Goal: Transaction & Acquisition: Purchase product/service

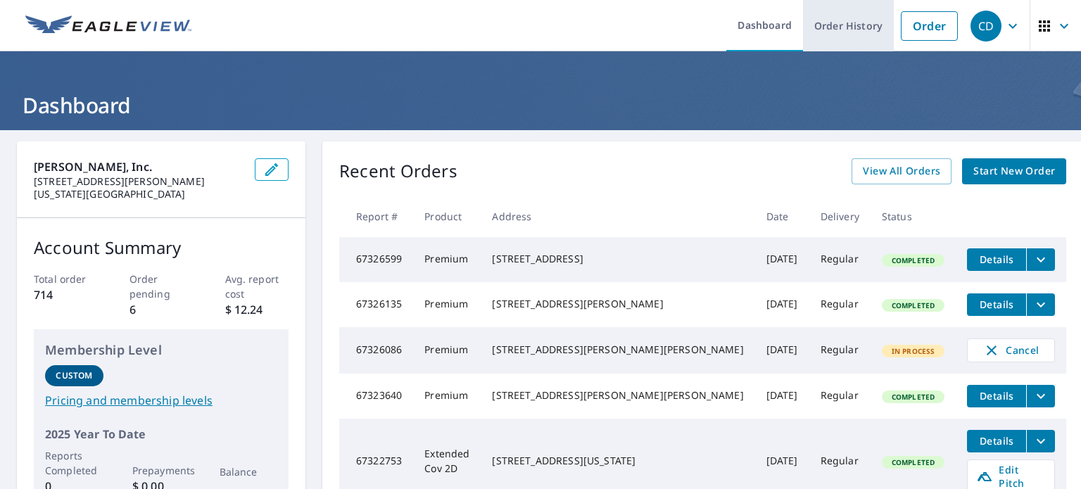
click at [851, 24] on link "Order History" at bounding box center [848, 25] width 91 height 51
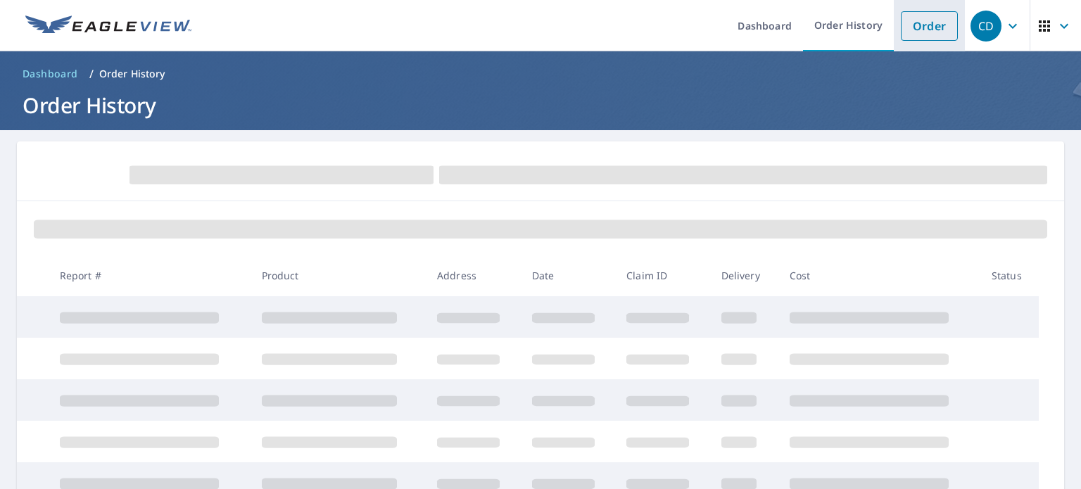
click at [919, 30] on link "Order" at bounding box center [929, 26] width 57 height 30
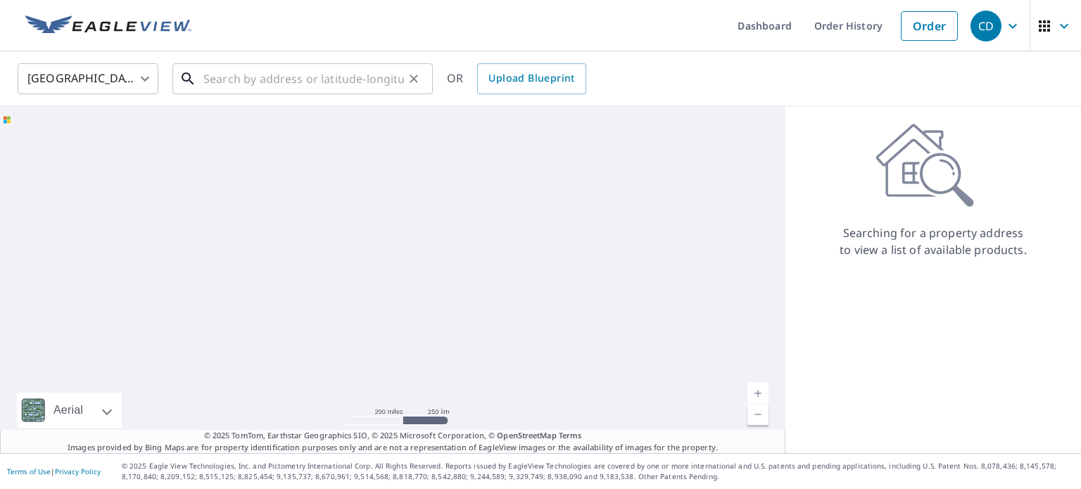
click at [227, 82] on input "text" at bounding box center [303, 78] width 201 height 39
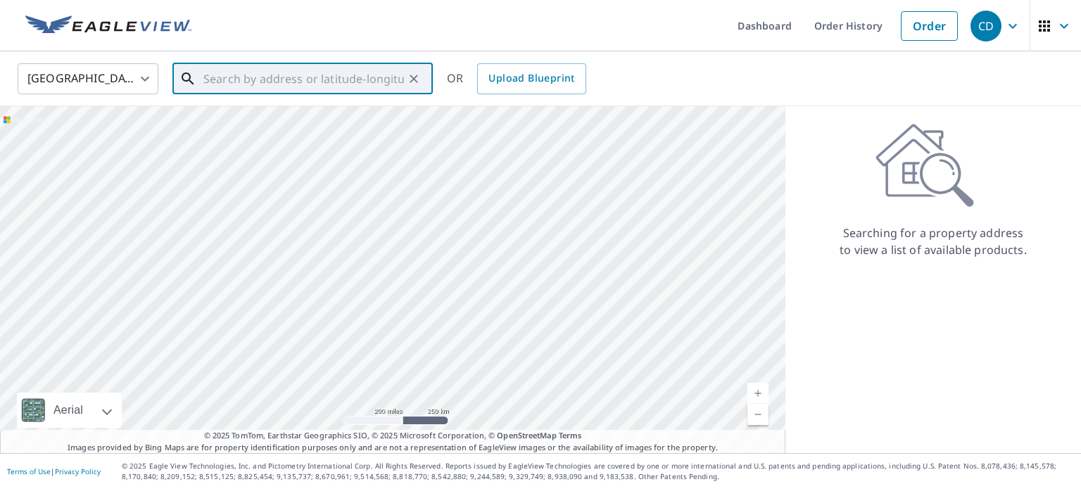
paste input "[STREET_ADDRESS]"
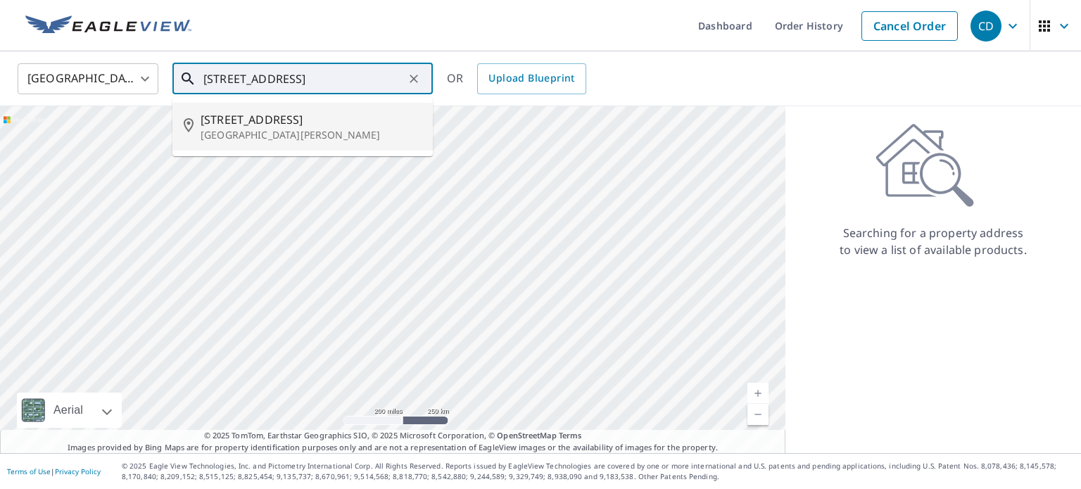
click at [216, 126] on span "[STREET_ADDRESS]" at bounding box center [311, 119] width 221 height 17
type input "[STREET_ADDRESS][PERSON_NAME]"
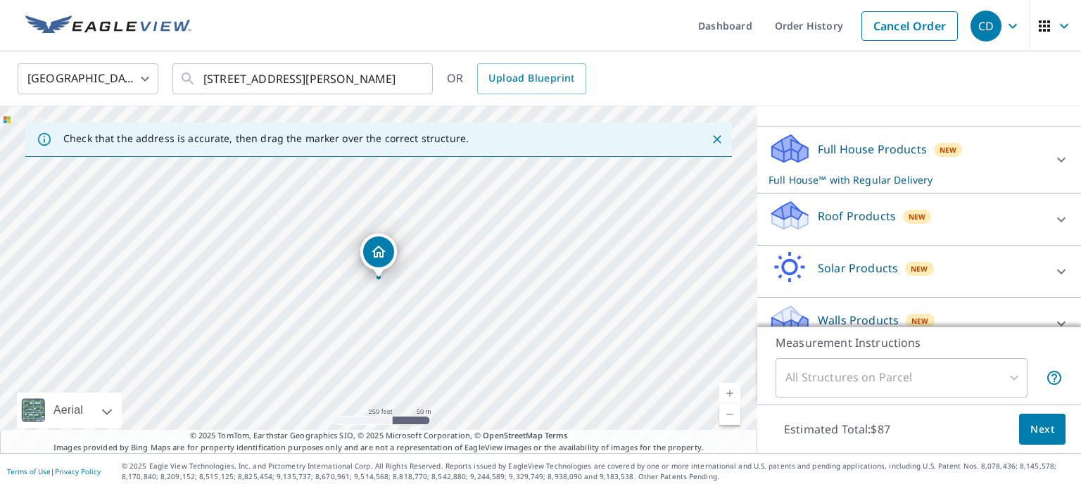
scroll to position [137, 0]
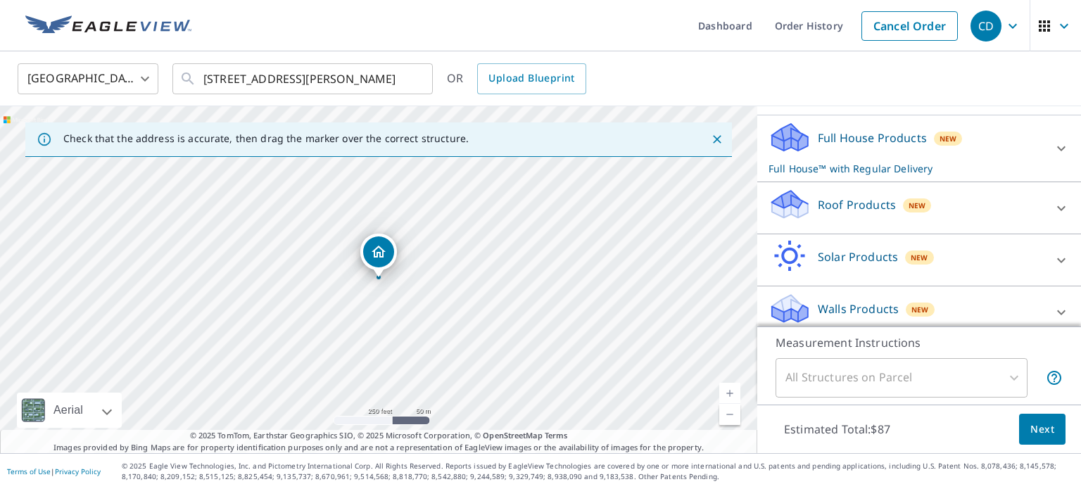
click at [1020, 210] on div "Roof Products New" at bounding box center [907, 208] width 276 height 40
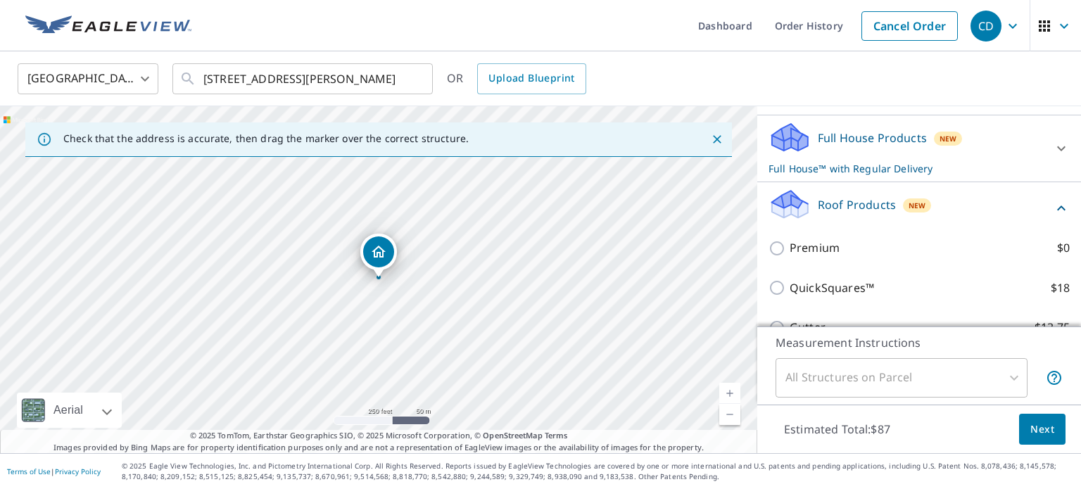
click at [868, 243] on label "Premium $0" at bounding box center [930, 248] width 280 height 18
click at [790, 243] on input "Premium $0" at bounding box center [779, 248] width 21 height 17
checkbox input "true"
checkbox input "false"
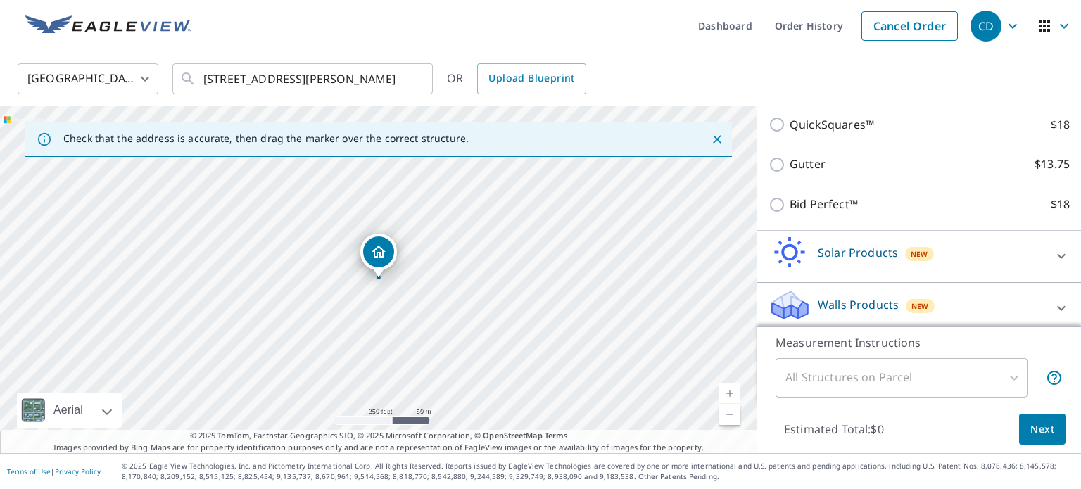
scroll to position [332, 0]
click at [1047, 429] on span "Next" at bounding box center [1043, 430] width 24 height 18
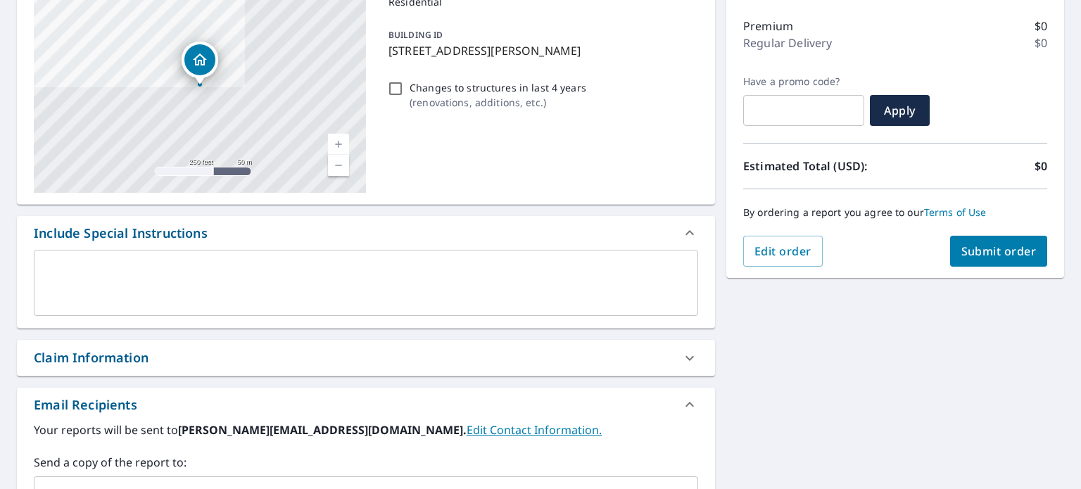
scroll to position [172, 0]
click at [971, 243] on span "Submit order" at bounding box center [999, 250] width 75 height 15
checkbox input "true"
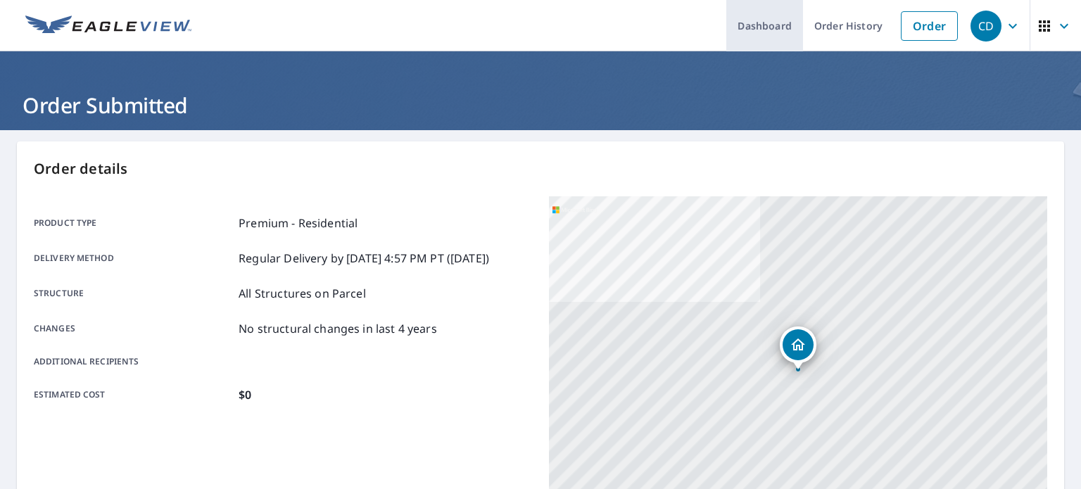
click at [770, 30] on link "Dashboard" at bounding box center [765, 25] width 77 height 51
